Goal: Find specific page/section: Find specific page/section

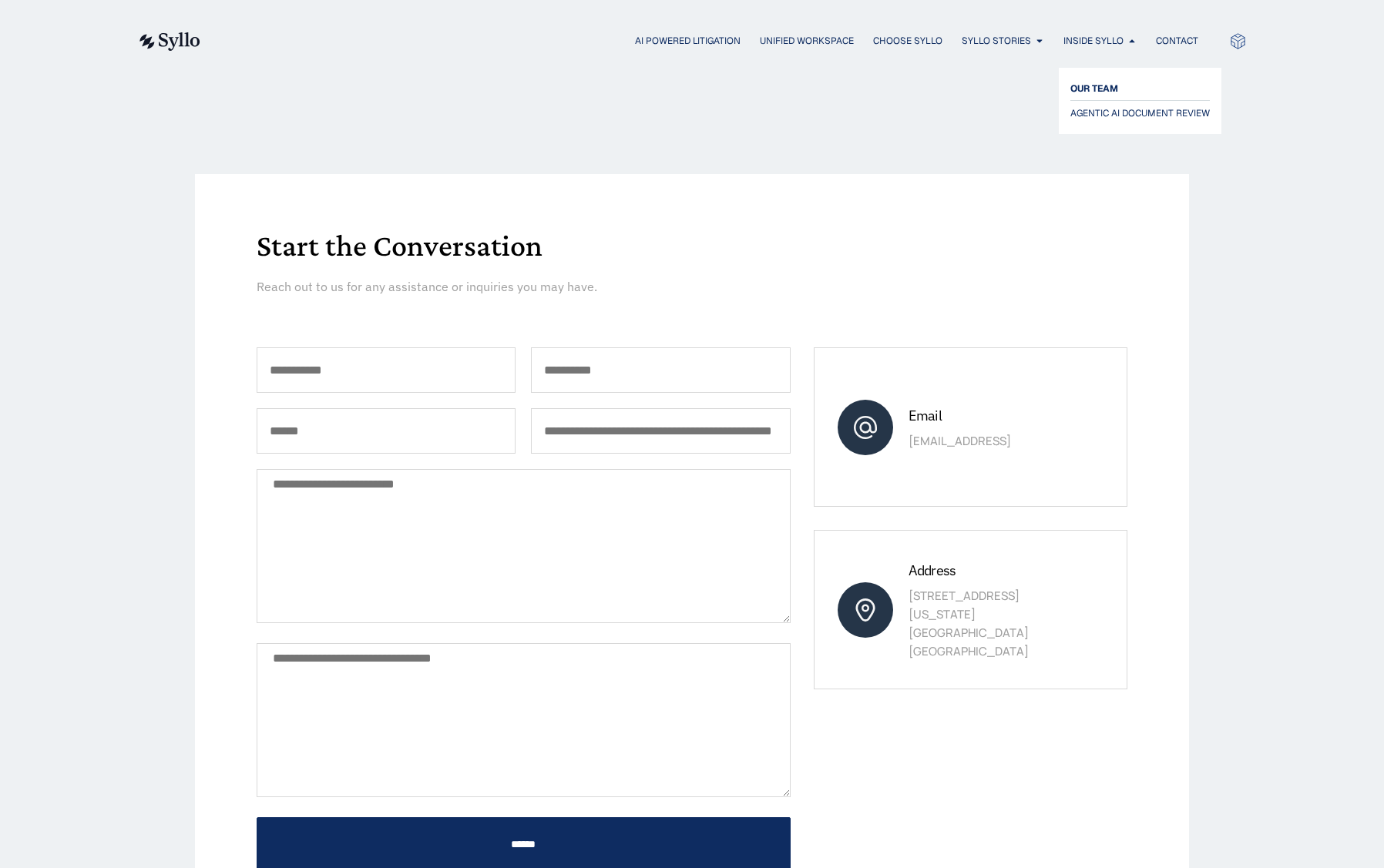
click at [1087, 89] on span "OUR TEAM" at bounding box center [1094, 89] width 48 height 19
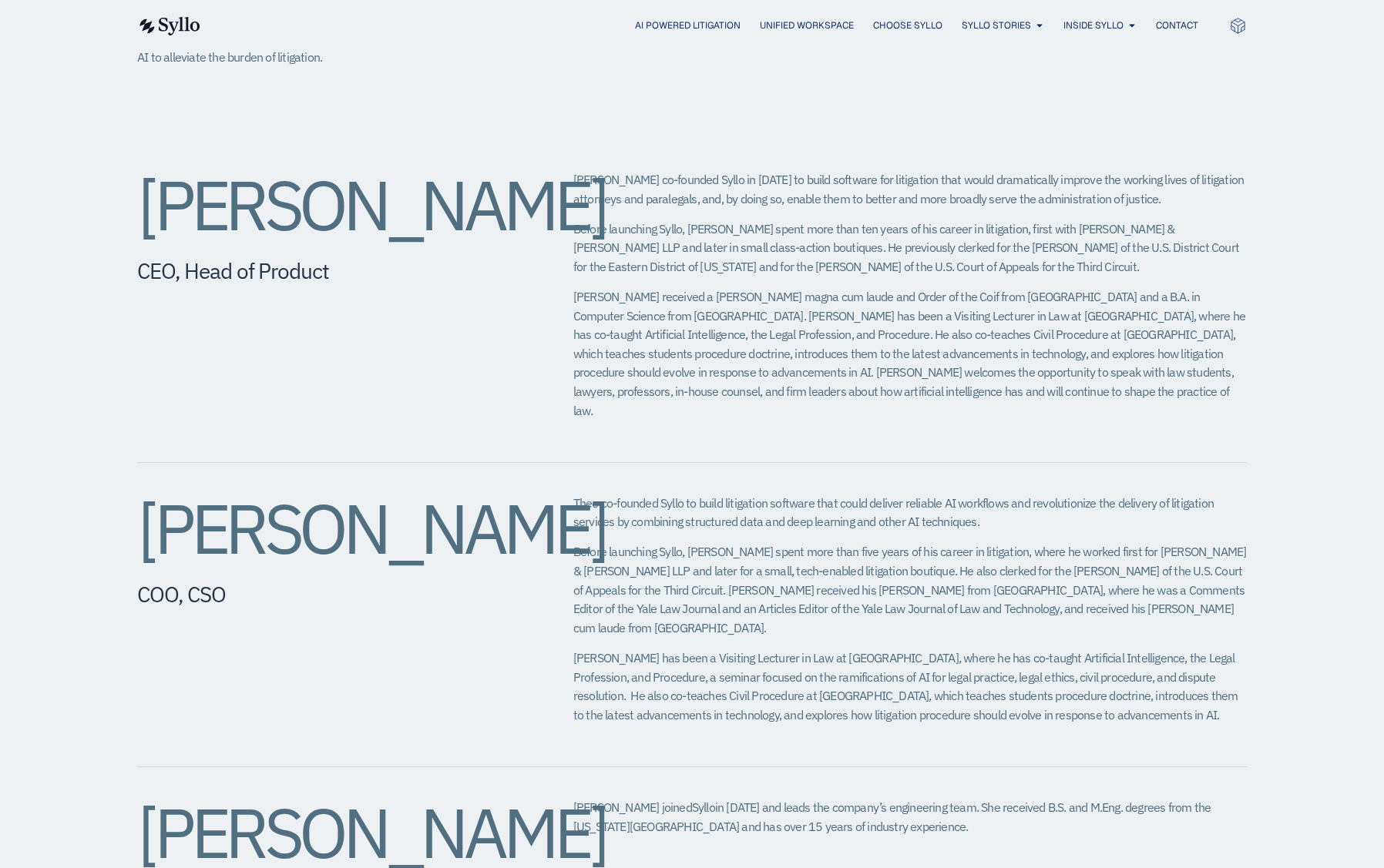
scroll to position [231, 0]
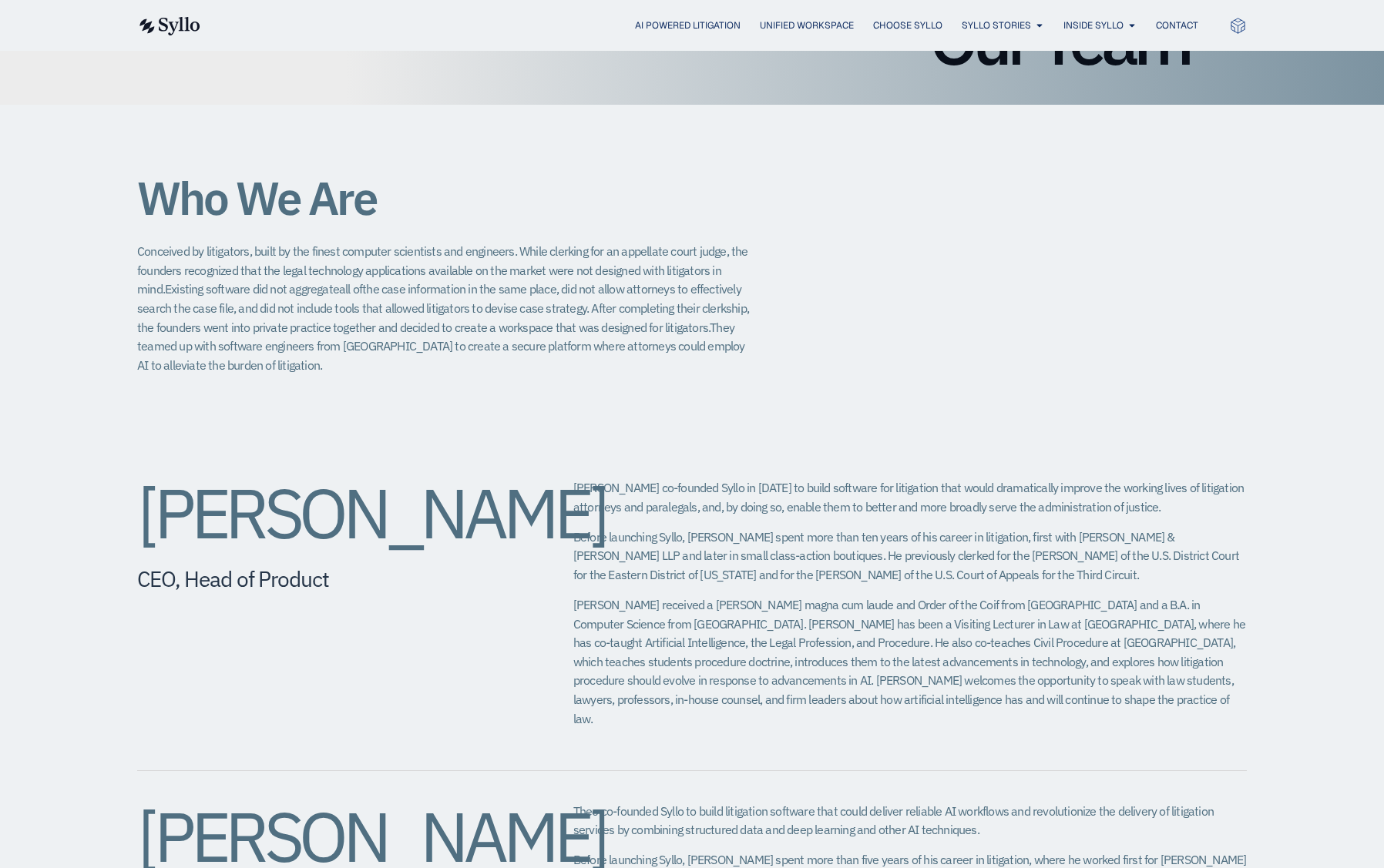
drag, startPoint x: 1151, startPoint y: 535, endPoint x: 1138, endPoint y: 544, distance: 15.8
click at [1151, 535] on p "Before launching Syllo, [PERSON_NAME] spent more than ten years of his career i…" at bounding box center [909, 556] width 673 height 57
